Goal: Task Accomplishment & Management: Manage account settings

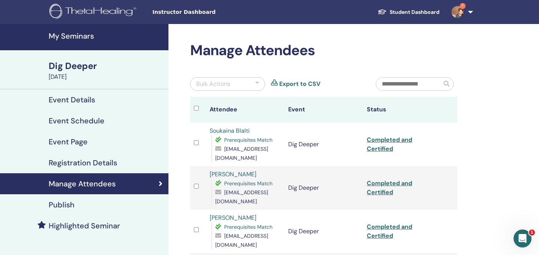
click at [75, 34] on h4 "My Seminars" at bounding box center [106, 35] width 115 height 9
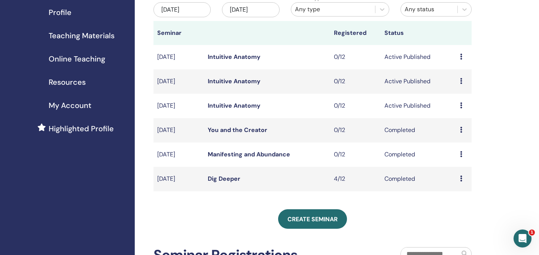
scroll to position [91, 0]
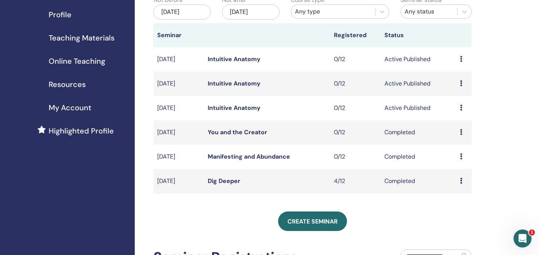
click at [461, 131] on icon at bounding box center [461, 132] width 2 height 6
click at [487, 131] on div "My Seminars You can customize the filter to explore upcoming seminars beyond th…" at bounding box center [337, 165] width 405 height 464
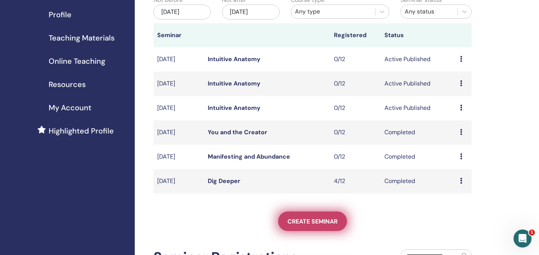
click at [294, 220] on span "Create seminar" at bounding box center [313, 221] width 50 height 8
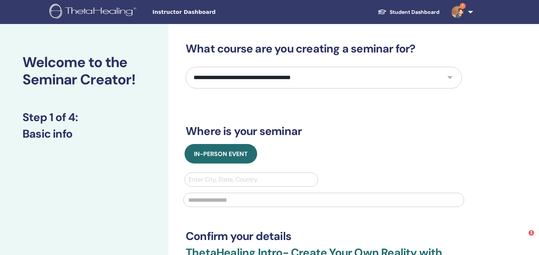
click at [209, 78] on select "**********" at bounding box center [324, 78] width 276 height 22
select select "****"
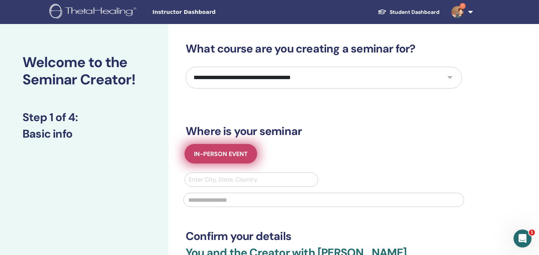
click at [213, 157] on span "In-Person Event" at bounding box center [221, 154] width 54 height 8
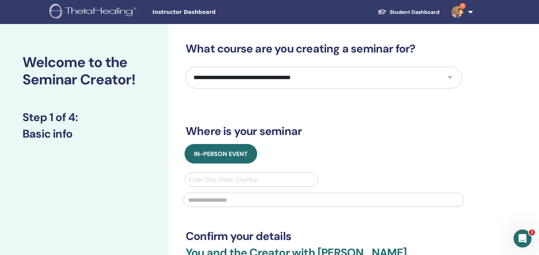
click at [219, 180] on div at bounding box center [252, 179] width 126 height 10
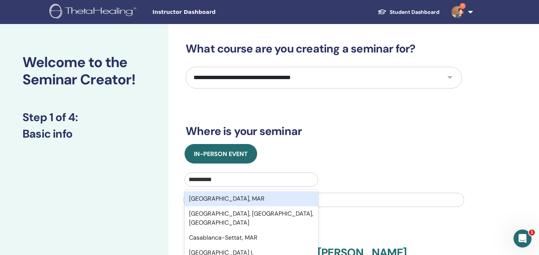
type input "**********"
click at [427, 146] on div "In-Person Event" at bounding box center [324, 153] width 288 height 19
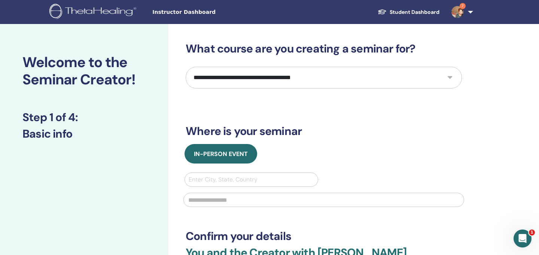
click at [230, 180] on div at bounding box center [252, 179] width 126 height 10
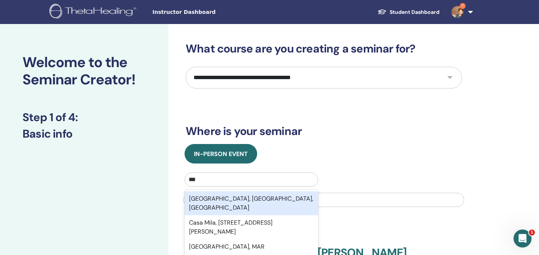
type input "****"
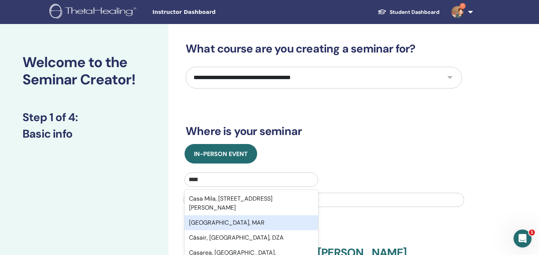
click at [229, 230] on div "Casablanca, MAR" at bounding box center [252, 222] width 134 height 15
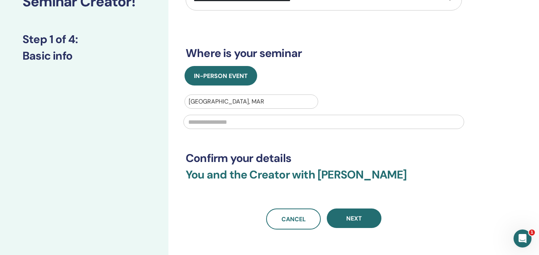
scroll to position [82, 0]
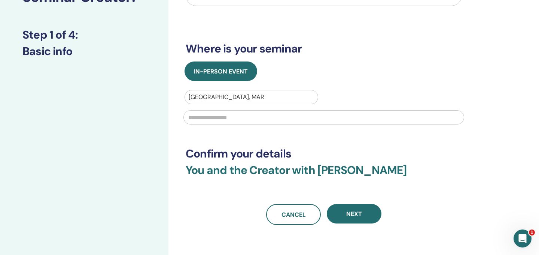
click at [190, 116] on input "text" at bounding box center [324, 117] width 281 height 14
type input "**********"
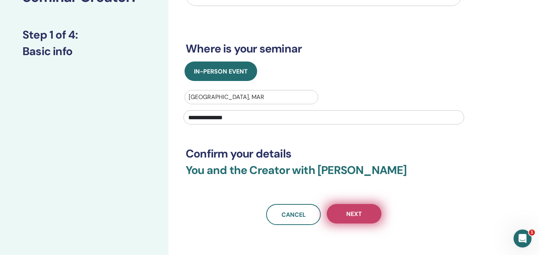
click at [352, 214] on span "Next" at bounding box center [355, 214] width 16 height 8
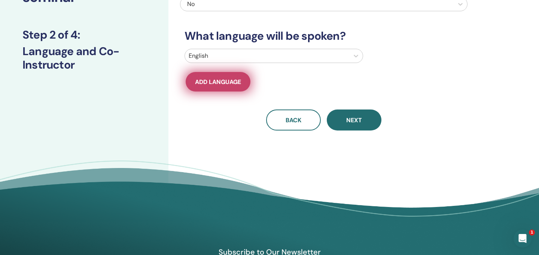
click at [208, 86] on button "Add language" at bounding box center [218, 81] width 65 height 19
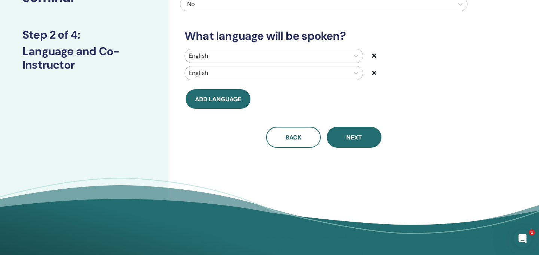
click at [375, 72] on icon at bounding box center [374, 73] width 4 height 6
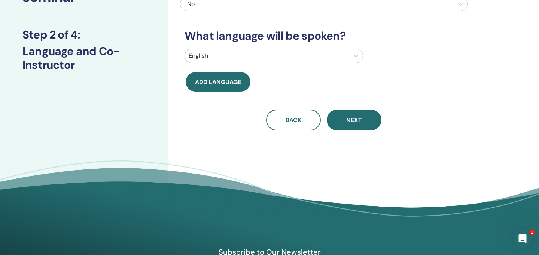
click at [218, 55] on div at bounding box center [267, 56] width 157 height 10
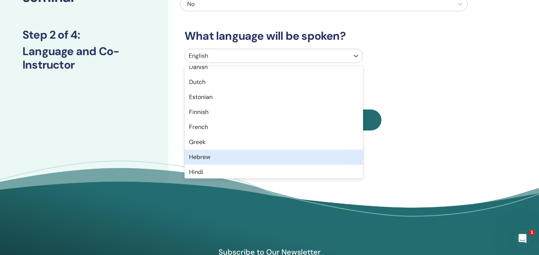
scroll to position [233, 0]
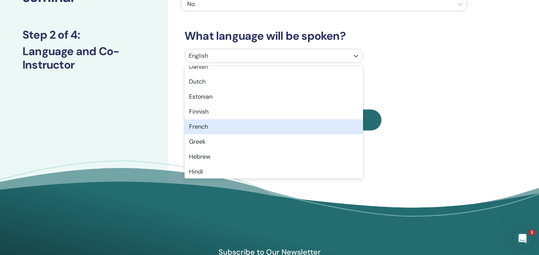
click at [199, 125] on div "French" at bounding box center [274, 126] width 179 height 15
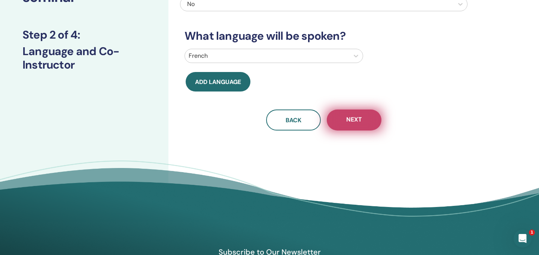
click at [358, 120] on span "Next" at bounding box center [355, 119] width 16 height 9
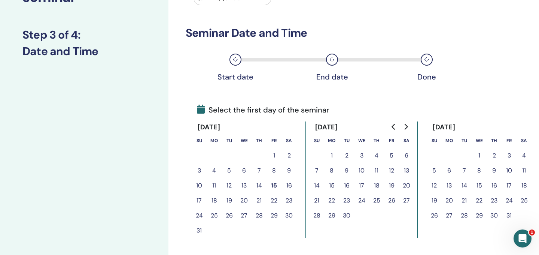
click at [407, 183] on button "20" at bounding box center [406, 185] width 15 height 15
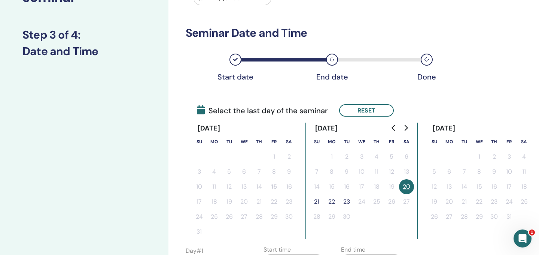
click at [317, 202] on button "21" at bounding box center [316, 201] width 15 height 15
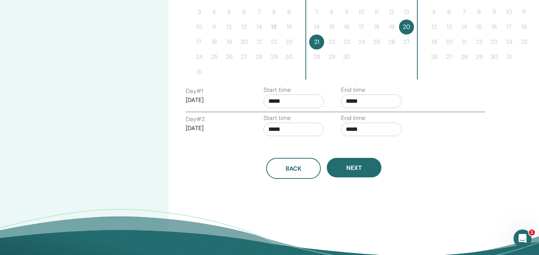
scroll to position [244, 0]
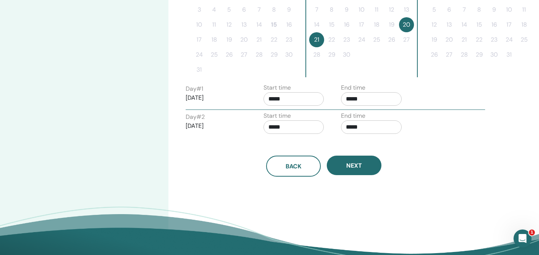
click at [276, 126] on input "*****" at bounding box center [294, 126] width 61 height 13
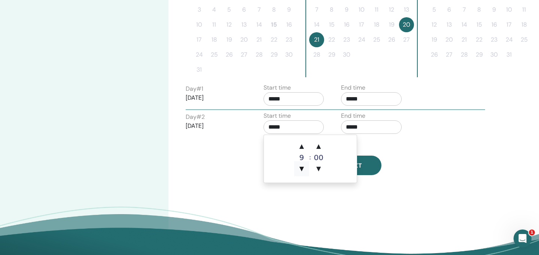
click at [301, 167] on span "▼" at bounding box center [301, 168] width 15 height 15
click at [301, 146] on span "▲" at bounding box center [301, 146] width 15 height 15
type input "*****"
click at [351, 127] on input "*****" at bounding box center [371, 126] width 61 height 13
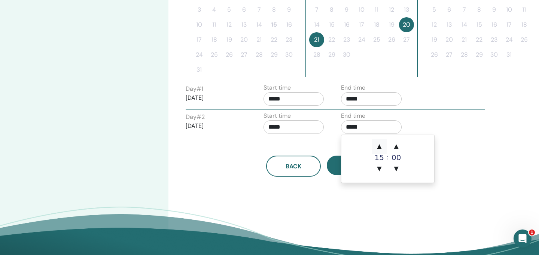
click at [379, 145] on span "▲" at bounding box center [379, 146] width 15 height 15
type input "*****"
click at [270, 200] on div "Time Zone Time Zone (GMT-8) US/Alaska Seminar Date and Time Start date End date…" at bounding box center [349, 31] width 360 height 502
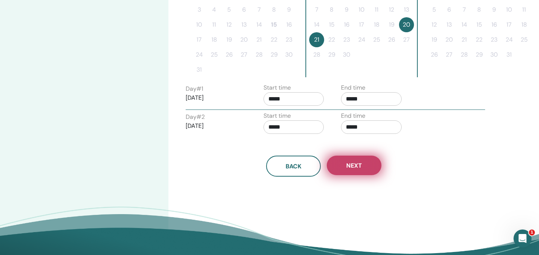
click at [359, 163] on span "Next" at bounding box center [355, 165] width 16 height 8
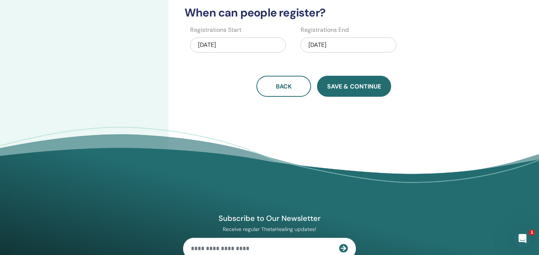
click at [338, 89] on span "Save & Continue" at bounding box center [354, 86] width 54 height 8
click at [349, 85] on span "Save & Continue" at bounding box center [354, 86] width 54 height 8
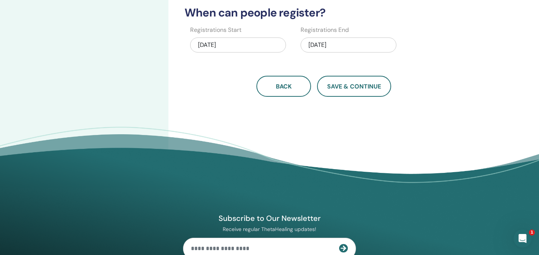
click at [250, 43] on div "08/15/2025" at bounding box center [238, 44] width 96 height 15
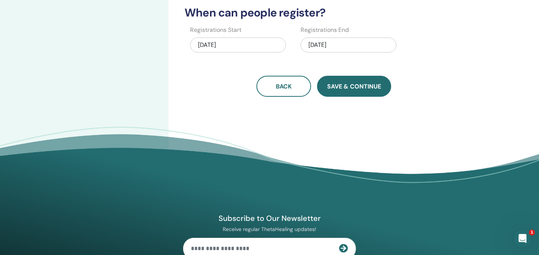
click at [353, 87] on span "Save & Continue" at bounding box center [354, 86] width 54 height 8
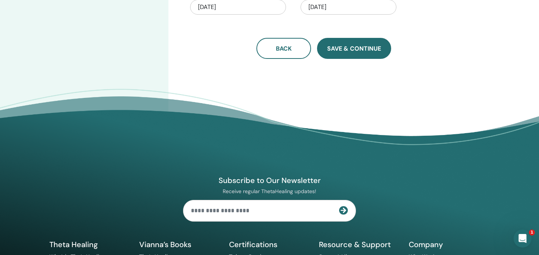
scroll to position [287, 0]
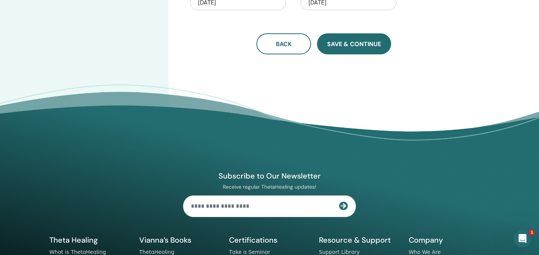
click at [350, 46] on span "Save & Continue" at bounding box center [354, 44] width 54 height 8
click at [350, 49] on button "Save & Continue" at bounding box center [354, 43] width 74 height 21
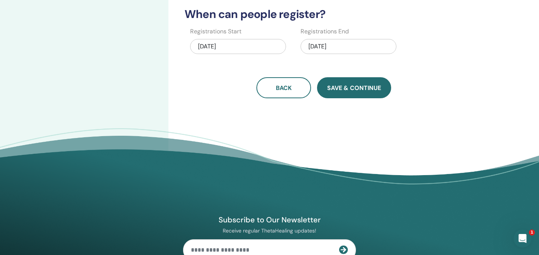
scroll to position [240, 0]
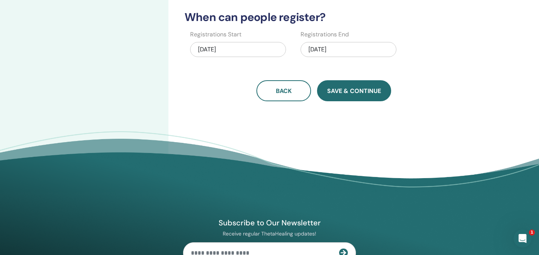
click at [340, 92] on span "Save & Continue" at bounding box center [354, 91] width 54 height 8
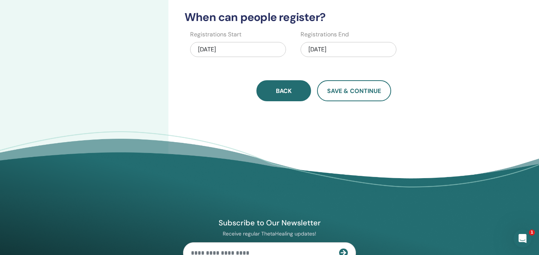
click at [287, 91] on span "Back" at bounding box center [284, 91] width 16 height 8
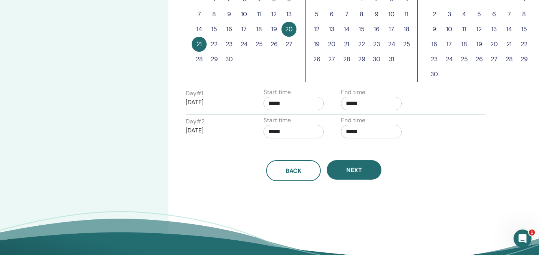
click at [277, 130] on input "*****" at bounding box center [294, 131] width 61 height 13
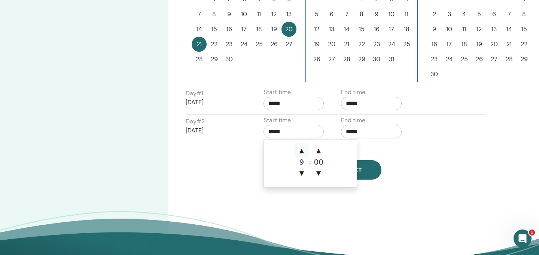
click at [302, 147] on span "▲" at bounding box center [301, 150] width 15 height 15
type input "*****"
click at [351, 130] on input "*****" at bounding box center [371, 131] width 61 height 13
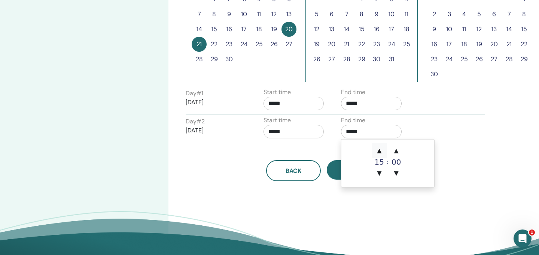
click at [380, 150] on span "▲" at bounding box center [379, 150] width 15 height 15
type input "*****"
click at [459, 134] on div "Day # 2 2025/09/21 Start time ***** End time *****" at bounding box center [335, 129] width 311 height 26
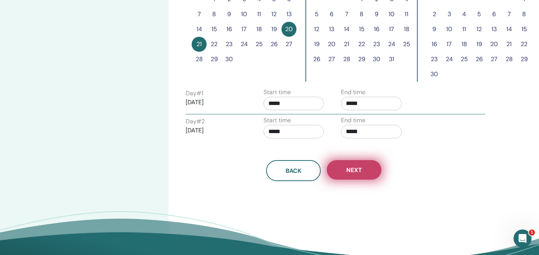
click at [342, 169] on button "Next" at bounding box center [354, 169] width 55 height 19
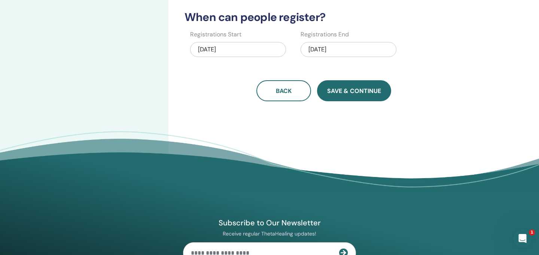
click at [338, 92] on span "Save & Continue" at bounding box center [354, 91] width 54 height 8
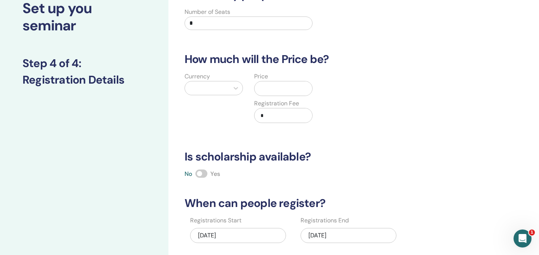
scroll to position [0, 0]
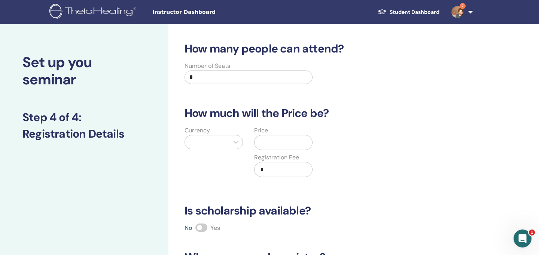
click at [196, 75] on input "*" at bounding box center [249, 76] width 128 height 13
type input "*"
click at [236, 143] on icon at bounding box center [236, 142] width 4 height 3
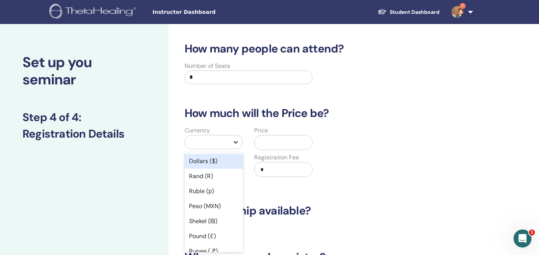
scroll to position [13, 0]
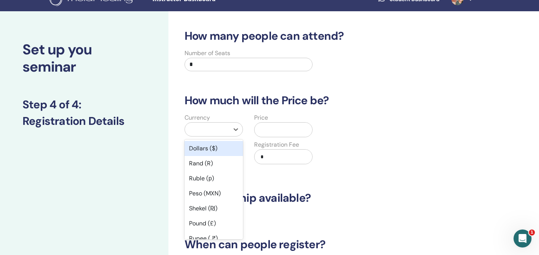
click at [200, 151] on div "Dollars ($)" at bounding box center [214, 148] width 58 height 15
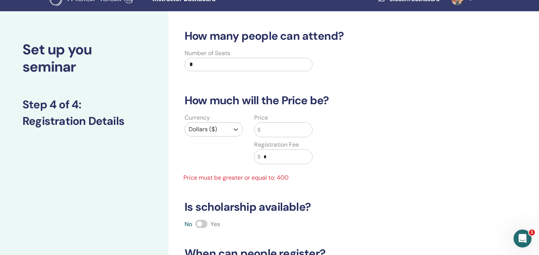
click at [266, 131] on input "text" at bounding box center [287, 130] width 52 height 14
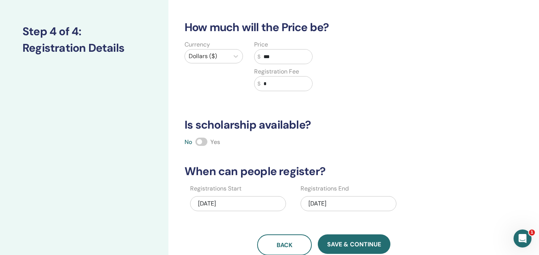
scroll to position [86, 0]
type input "***"
click at [205, 141] on span at bounding box center [202, 141] width 12 height 8
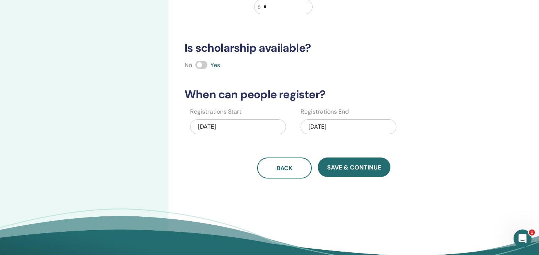
scroll to position [160, 0]
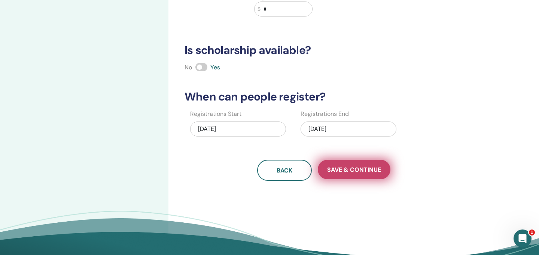
click at [341, 169] on span "Save & Continue" at bounding box center [354, 170] width 54 height 8
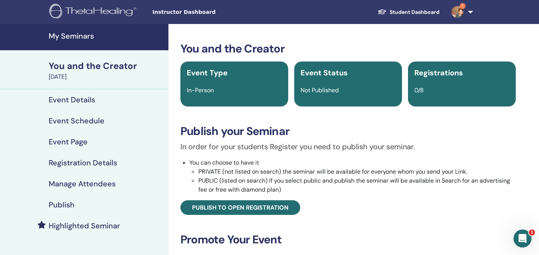
click at [78, 38] on h4 "My Seminars" at bounding box center [106, 35] width 115 height 9
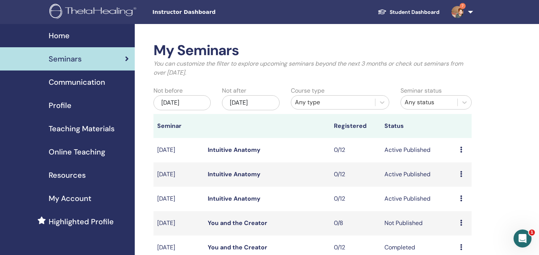
click at [462, 12] on img at bounding box center [458, 12] width 12 height 12
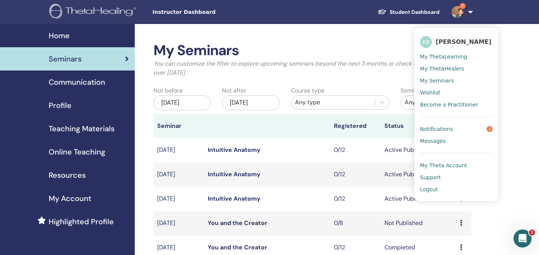
click at [439, 127] on span "Notifications" at bounding box center [436, 129] width 33 height 7
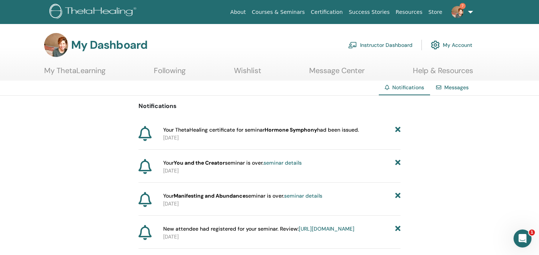
click at [394, 43] on link "Instructor Dashboard" at bounding box center [380, 45] width 64 height 16
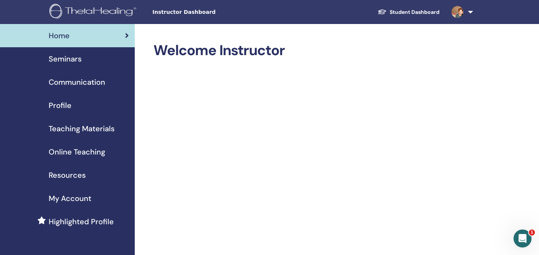
click at [77, 58] on span "Seminars" at bounding box center [65, 58] width 33 height 11
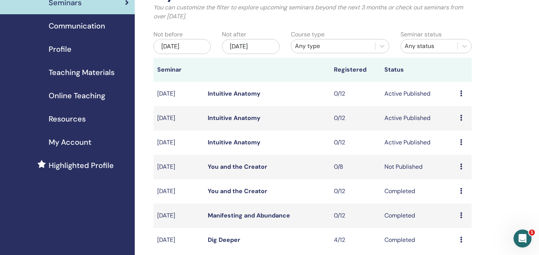
click at [462, 96] on icon at bounding box center [461, 93] width 2 height 6
click at [451, 136] on p "Cancel" at bounding box center [459, 135] width 28 height 9
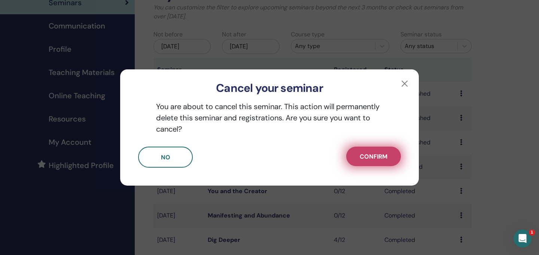
click at [377, 154] on span "Confirm" at bounding box center [374, 156] width 28 height 8
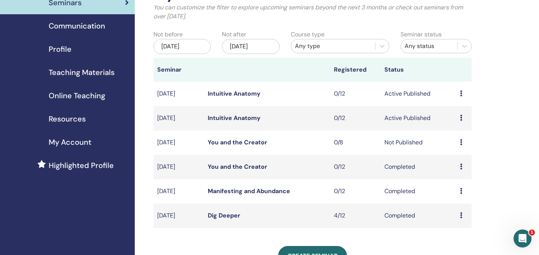
click at [462, 92] on icon at bounding box center [461, 93] width 2 height 6
click at [450, 131] on p "Cancel" at bounding box center [458, 132] width 28 height 9
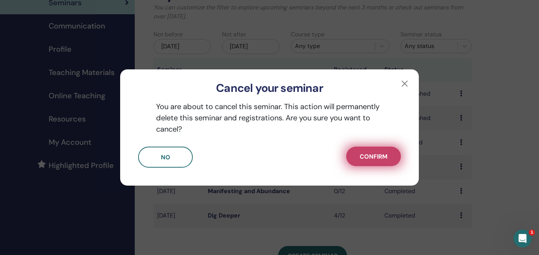
click at [360, 154] on span "Confirm" at bounding box center [374, 156] width 28 height 8
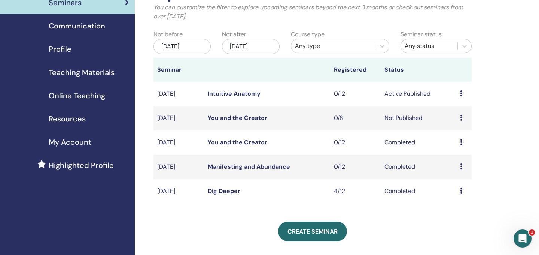
click at [462, 140] on icon at bounding box center [461, 142] width 2 height 6
click at [485, 131] on div "My Seminars You can customize the filter to explore upcoming seminars beyond th…" at bounding box center [337, 188] width 405 height 440
click at [462, 142] on icon at bounding box center [461, 142] width 2 height 6
click at [496, 131] on div "My Seminars You can customize the filter to explore upcoming seminars beyond th…" at bounding box center [337, 188] width 405 height 440
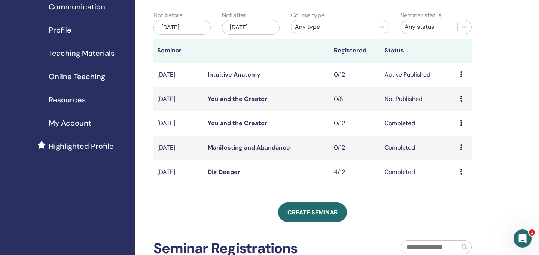
scroll to position [76, 0]
